Goal: Check status: Verify the current state of an ongoing process or item

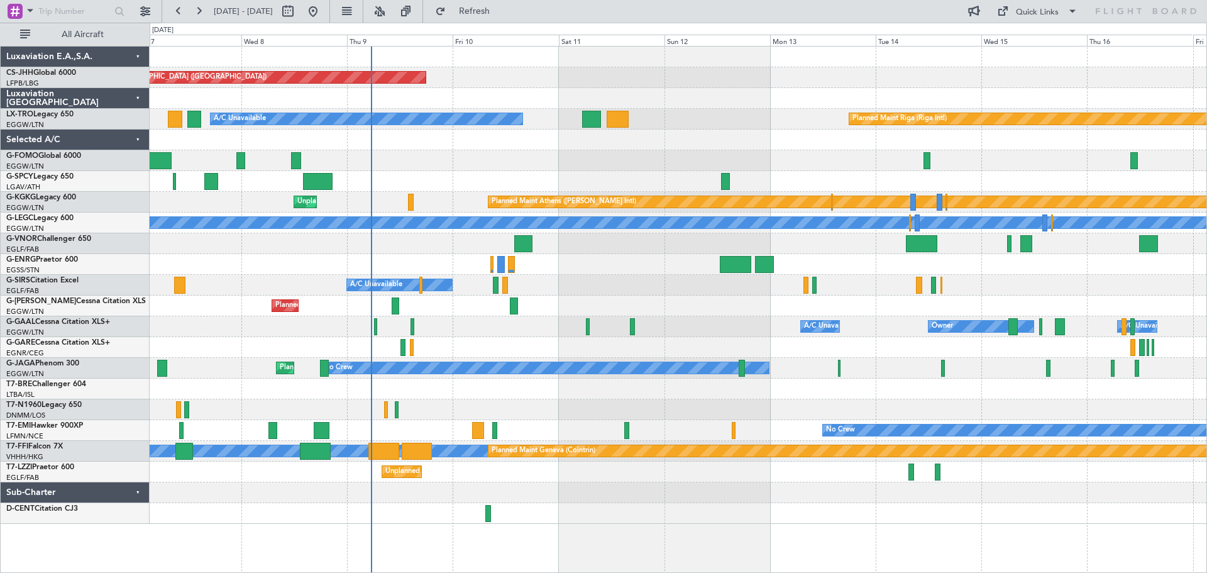
click at [604, 155] on div "Planned Maint [GEOGRAPHIC_DATA] ([GEOGRAPHIC_DATA]) Planned Maint [GEOGRAPHIC_D…" at bounding box center [678, 285] width 1057 height 477
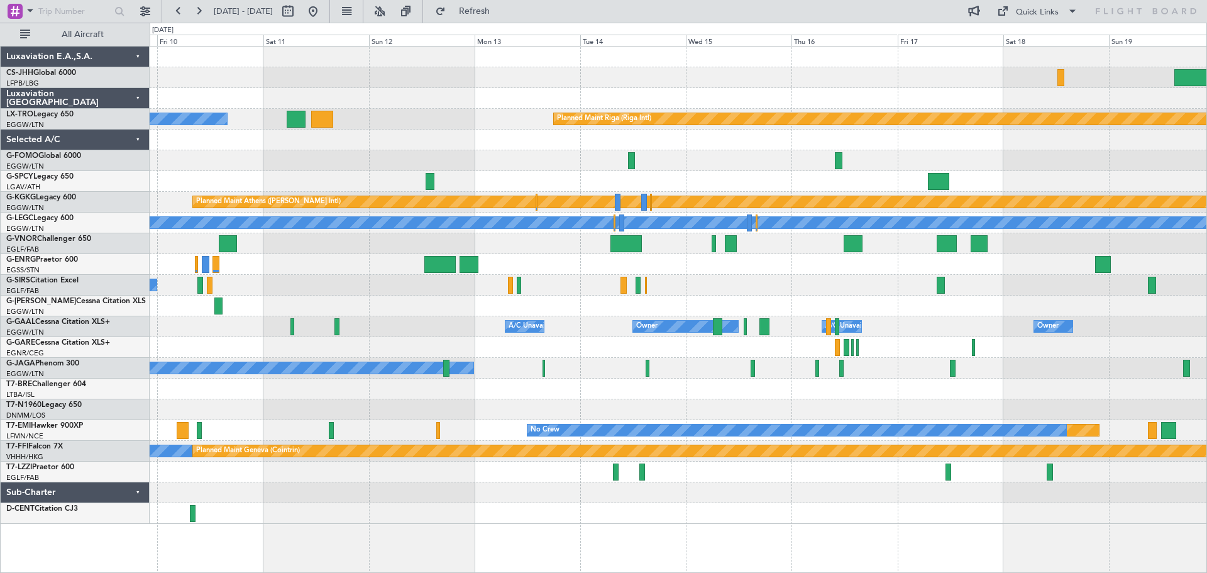
click at [402, 251] on div at bounding box center [678, 243] width 1057 height 21
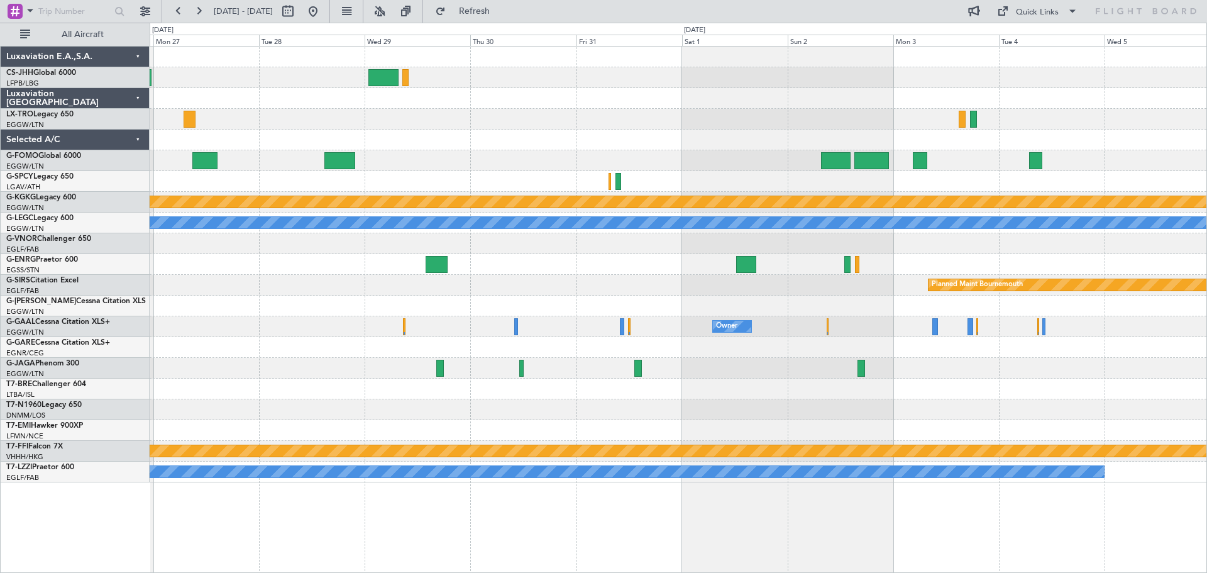
click at [399, 267] on div "Planned Maint Riga (Riga Intl) Planned Maint [GEOGRAPHIC_DATA] ([PERSON_NAME] I…" at bounding box center [678, 265] width 1057 height 436
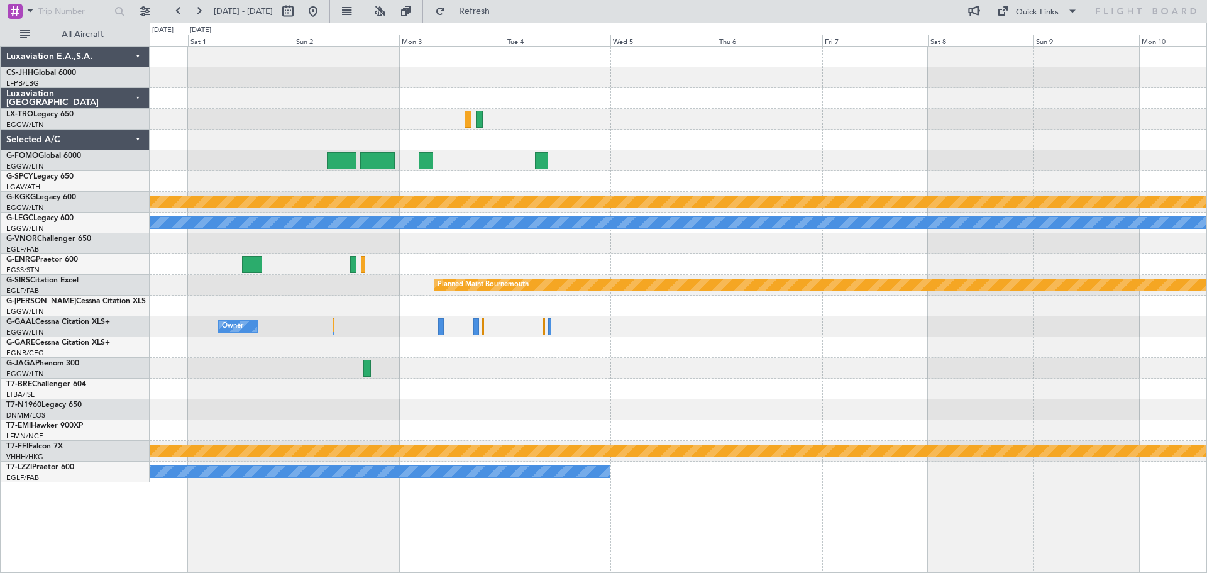
click at [232, 236] on div "Planned Maint Athens ([PERSON_NAME] Intl) Planned Maint [GEOGRAPHIC_DATA] ([GEO…" at bounding box center [678, 265] width 1057 height 436
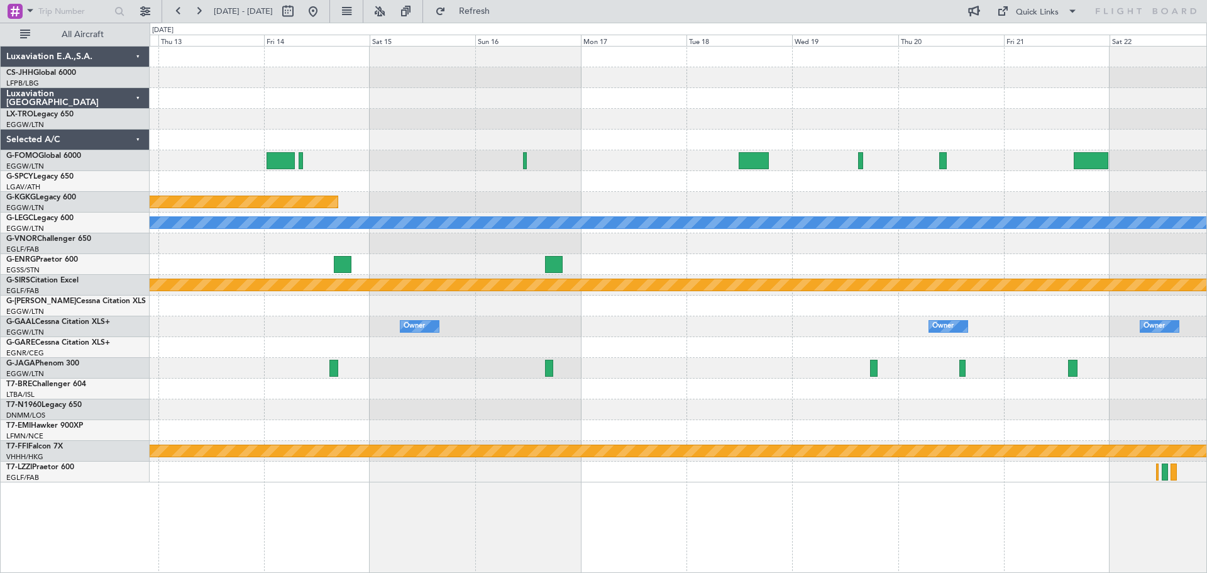
click at [294, 241] on div "Planned Maint Athens ([PERSON_NAME] Intl) A/C Unavailable [GEOGRAPHIC_DATA] ([G…" at bounding box center [678, 265] width 1057 height 436
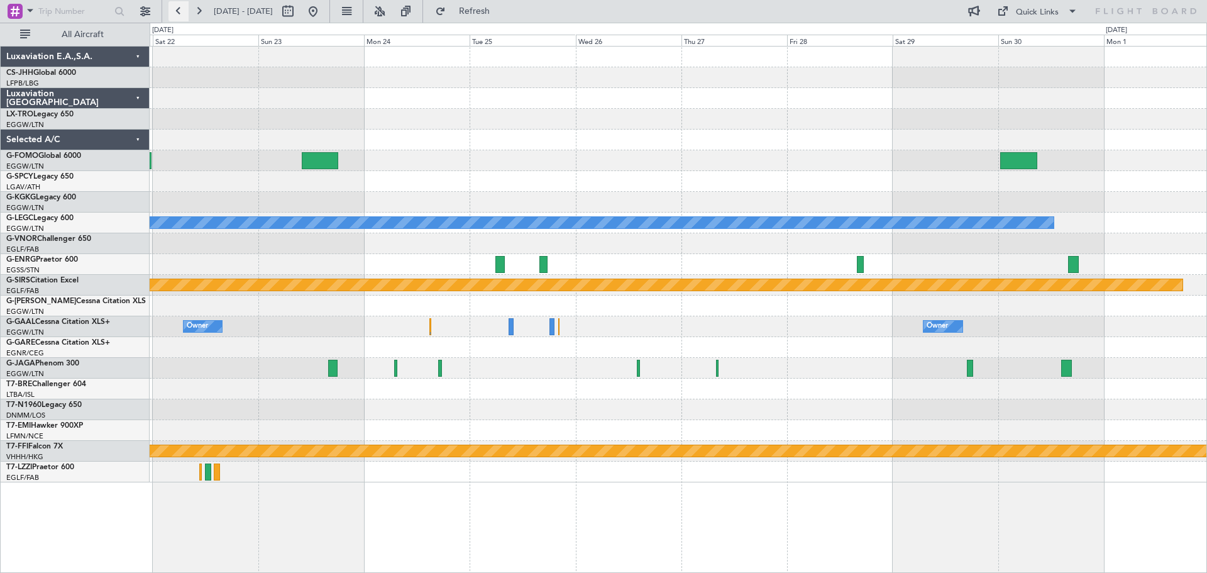
click at [180, 8] on button at bounding box center [178, 11] width 20 height 20
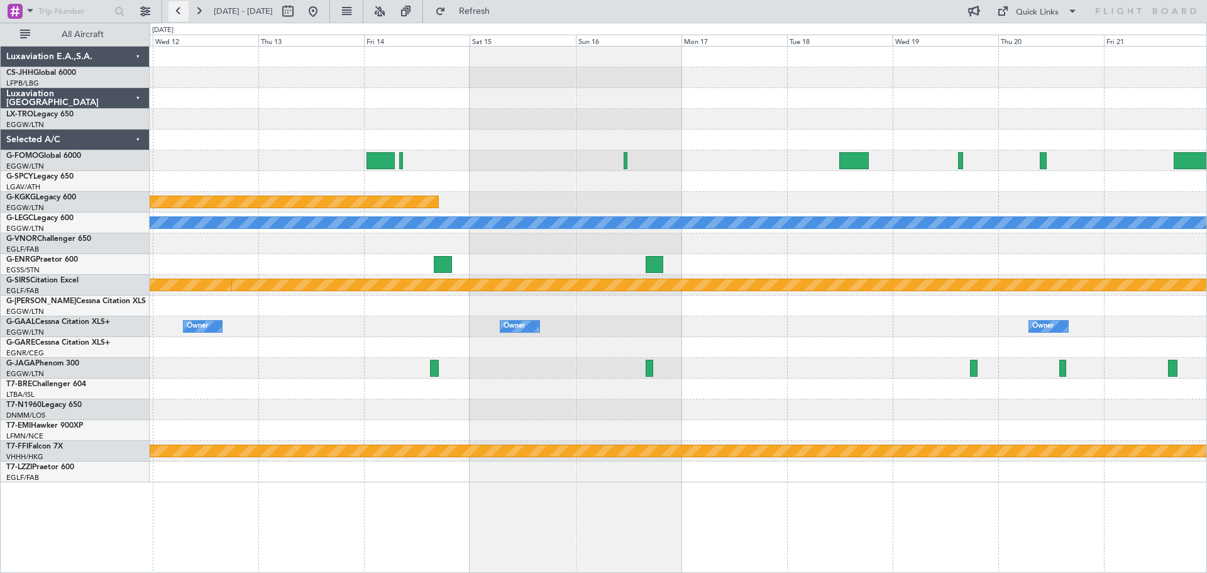
click at [180, 8] on button at bounding box center [178, 11] width 20 height 20
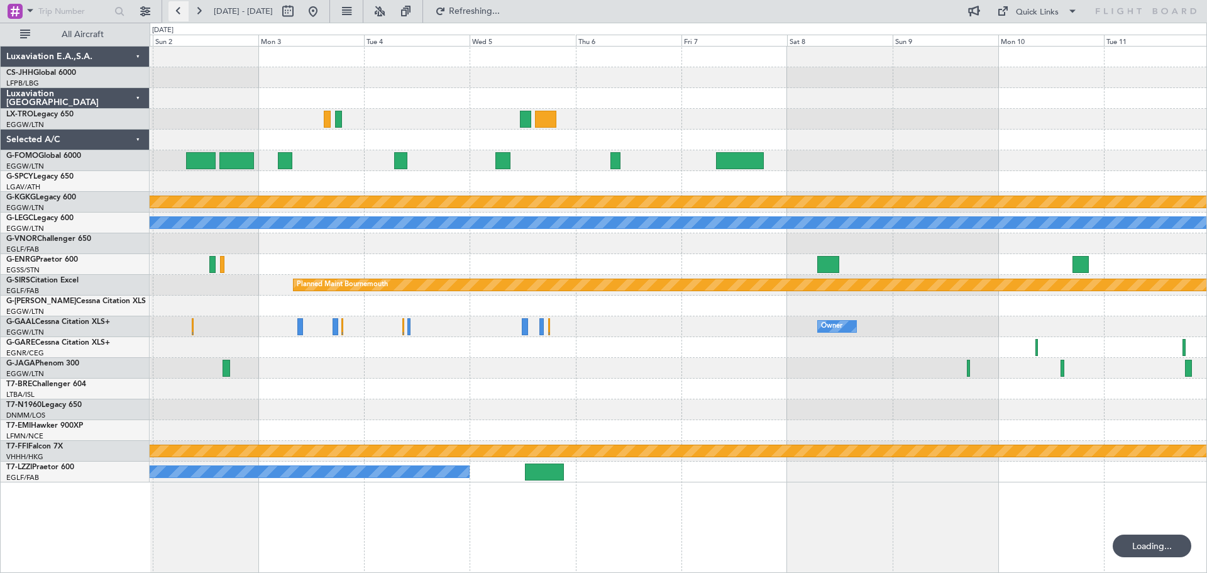
click at [180, 8] on button at bounding box center [178, 11] width 20 height 20
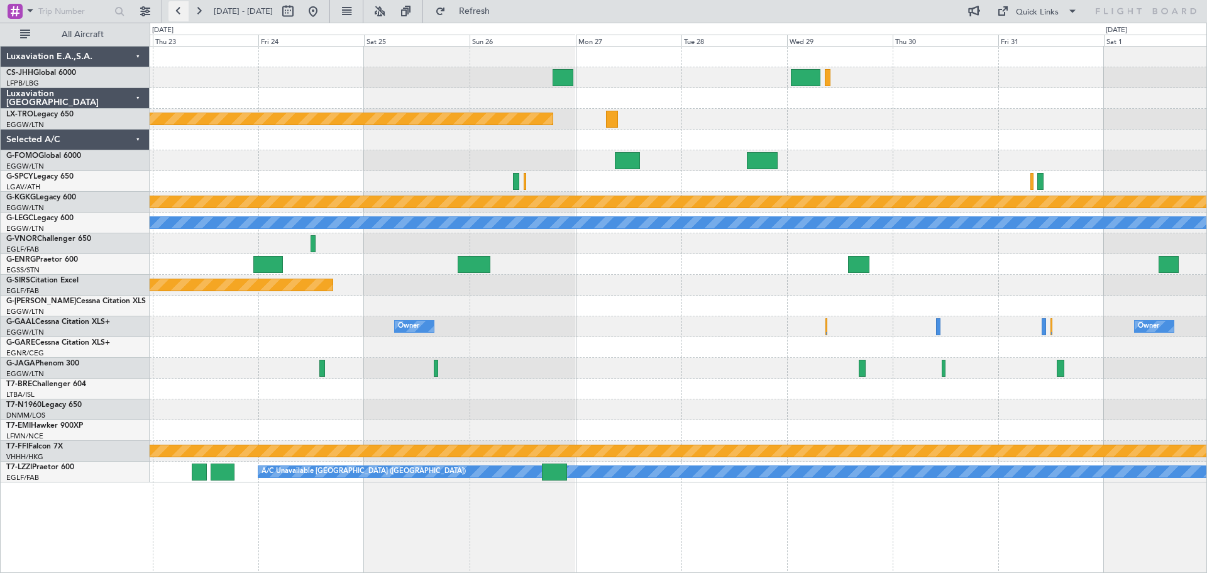
click at [180, 8] on button at bounding box center [178, 11] width 20 height 20
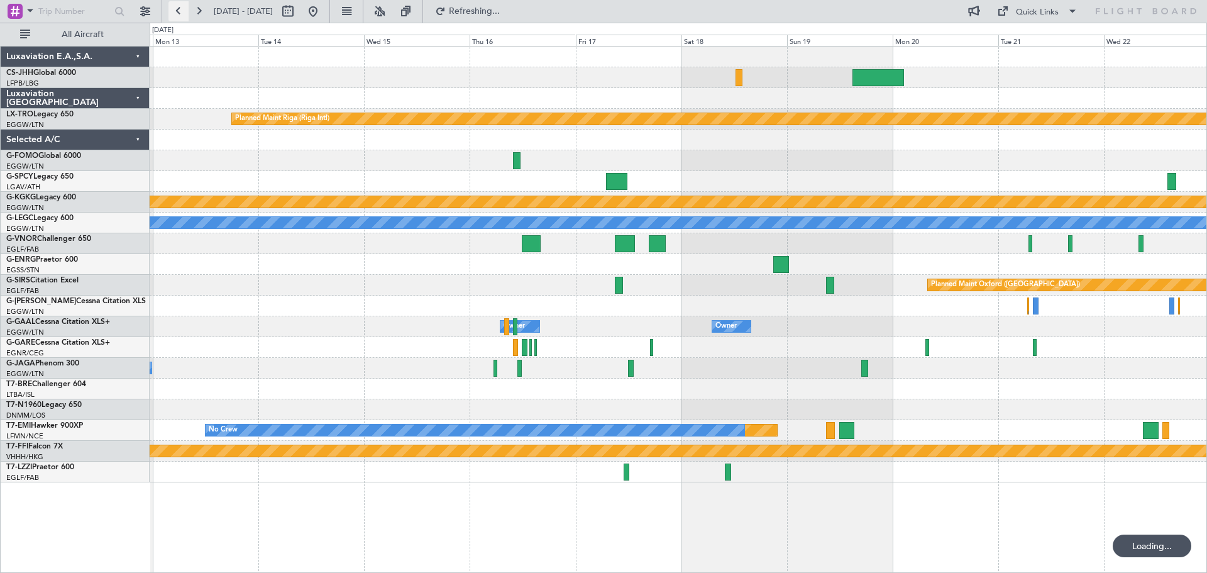
click at [180, 8] on button at bounding box center [178, 11] width 20 height 20
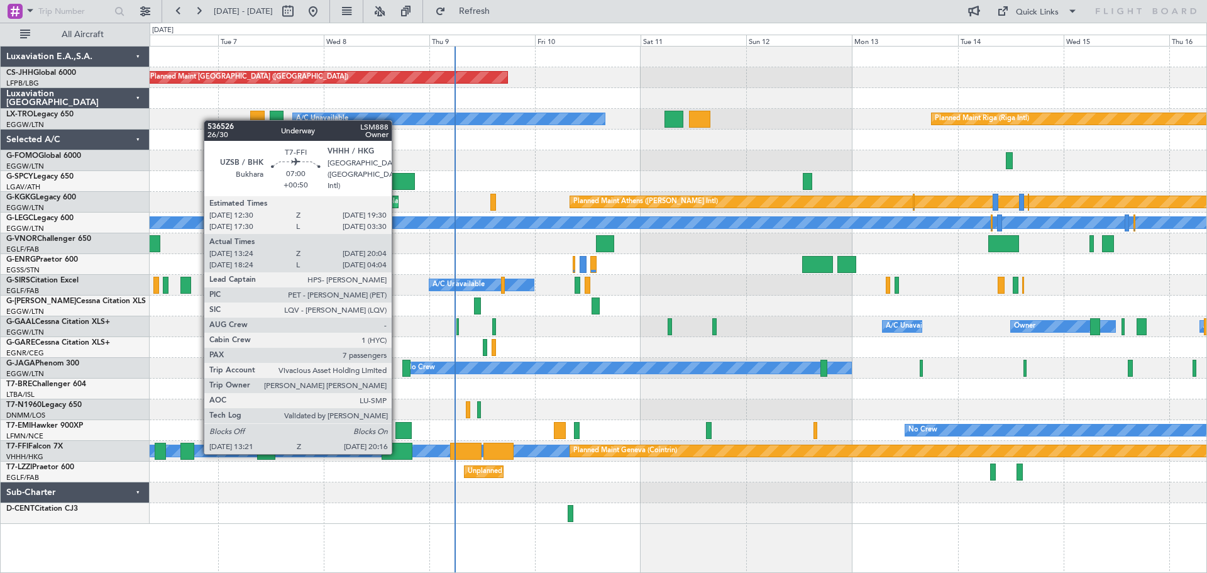
click at [397, 453] on div at bounding box center [397, 451] width 31 height 17
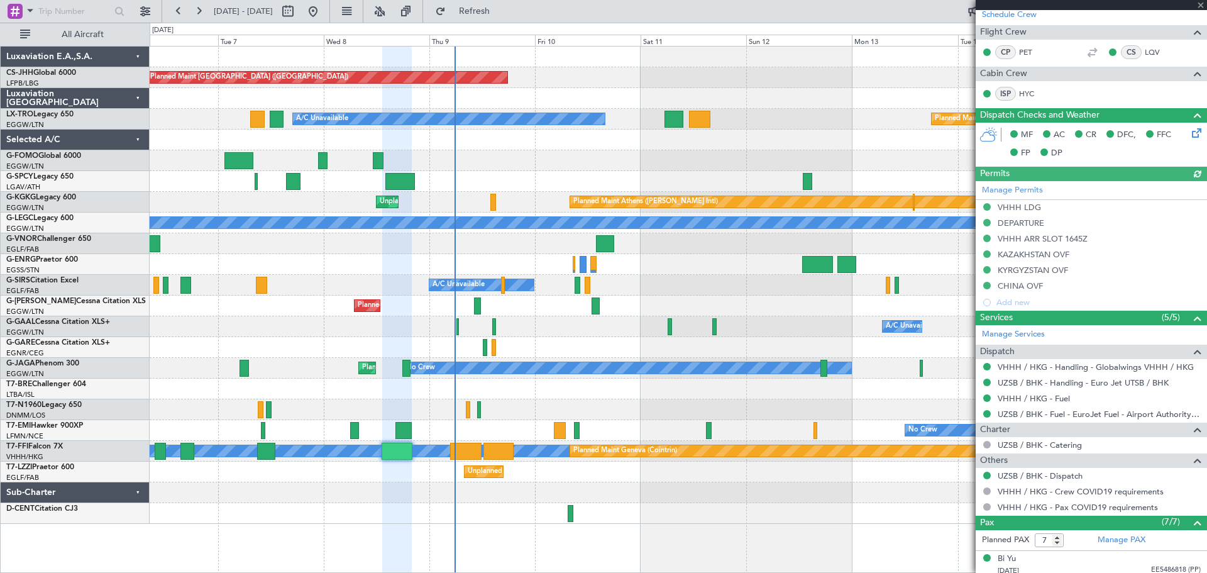
scroll to position [479, 0]
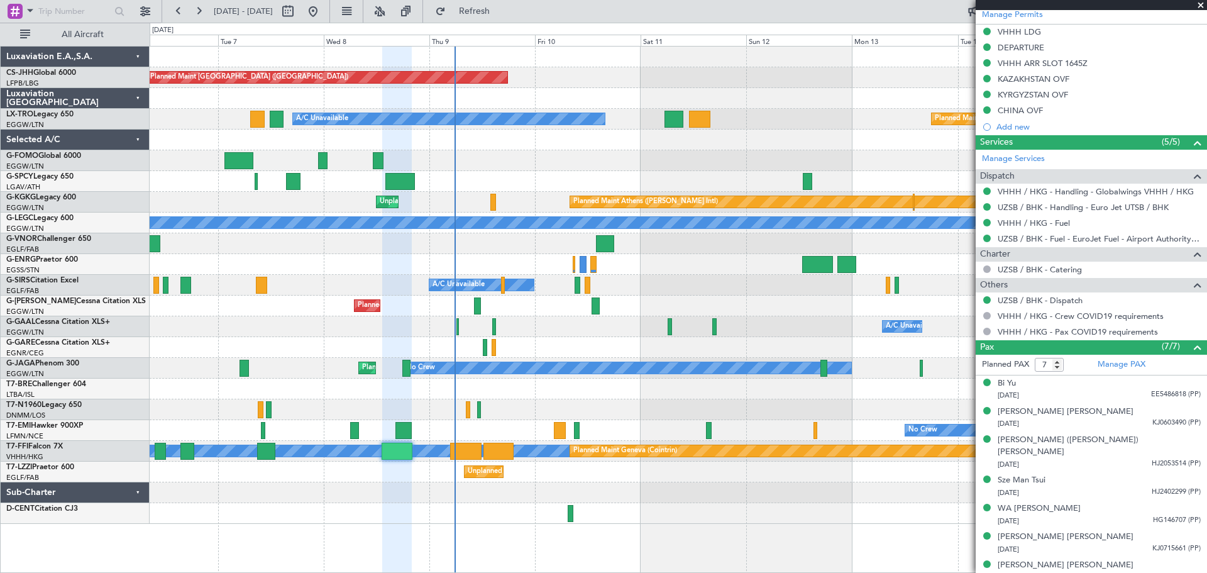
click at [1199, 3] on span at bounding box center [1200, 5] width 13 height 11
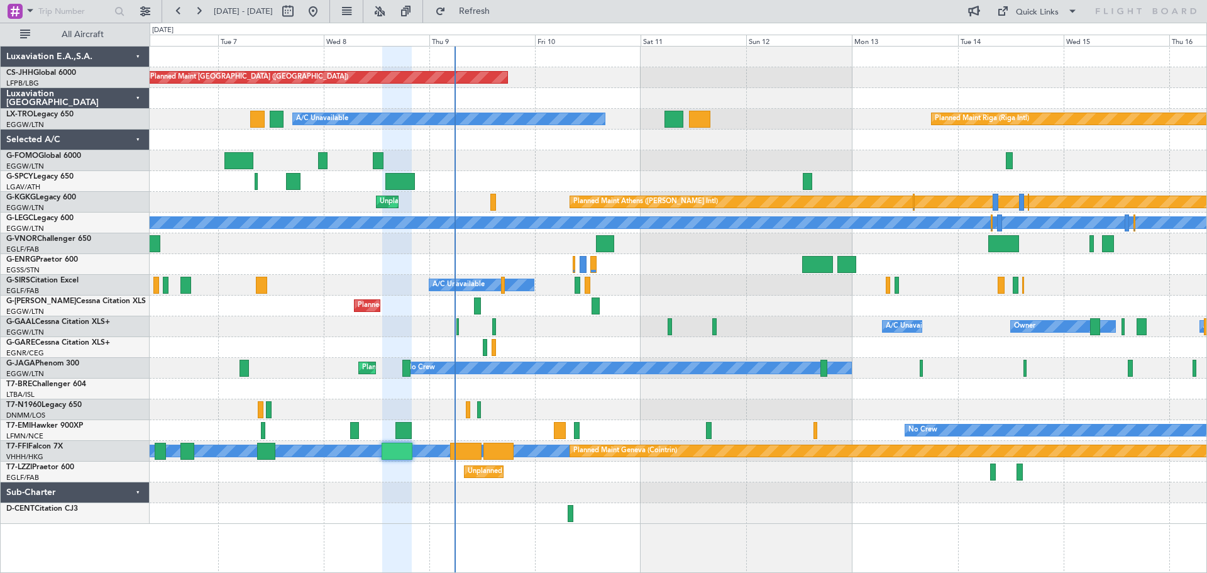
type input "0"
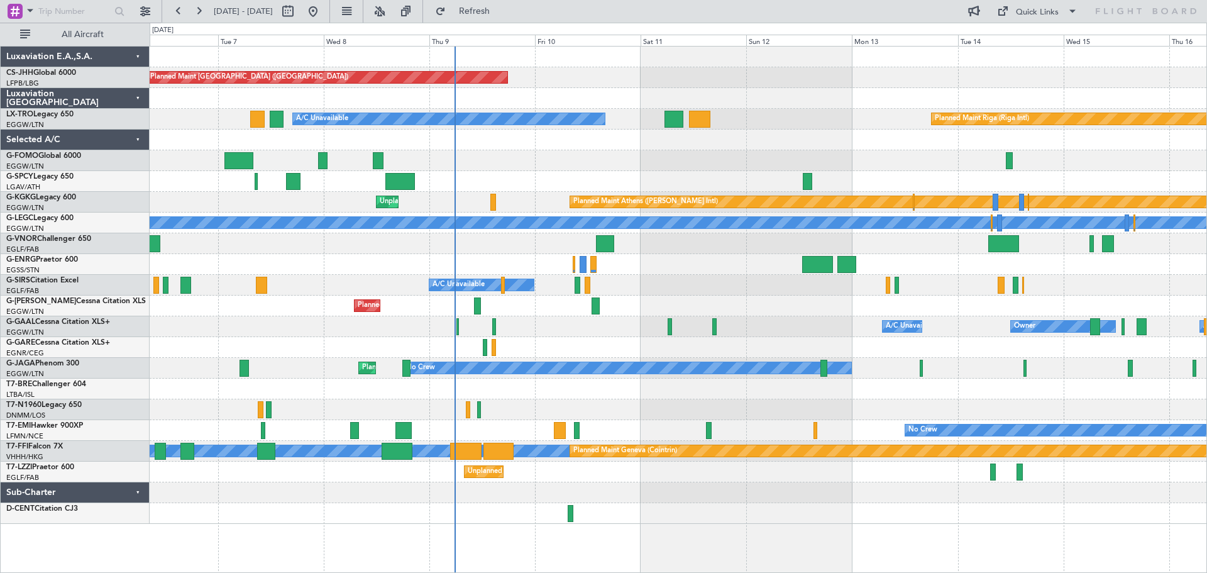
scroll to position [0, 0]
